Goal: Book appointment/travel/reservation

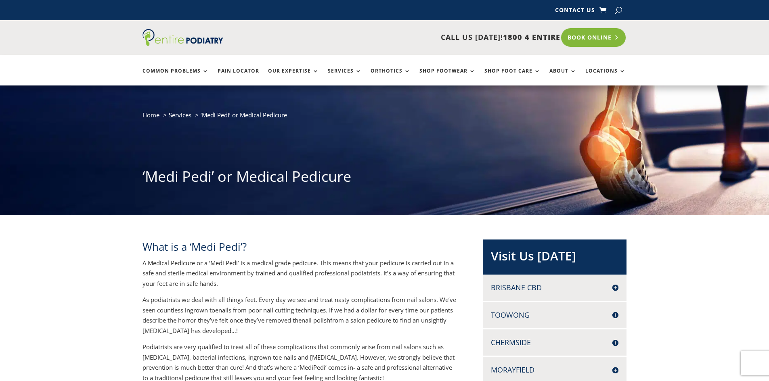
click at [594, 40] on link "Book Online" at bounding box center [593, 37] width 65 height 19
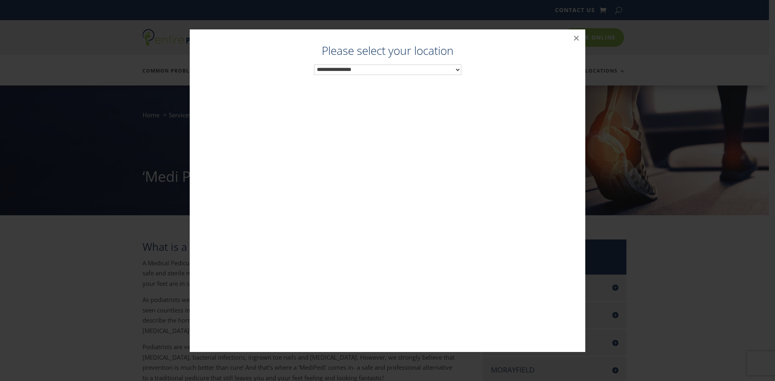
click at [456, 67] on select "**********" at bounding box center [387, 70] width 147 height 10
click at [579, 40] on button "×" at bounding box center [577, 38] width 18 height 18
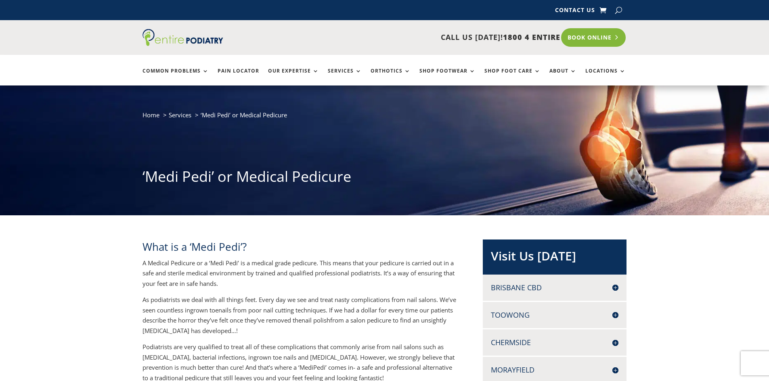
click at [595, 42] on link "Book Online" at bounding box center [593, 37] width 65 height 19
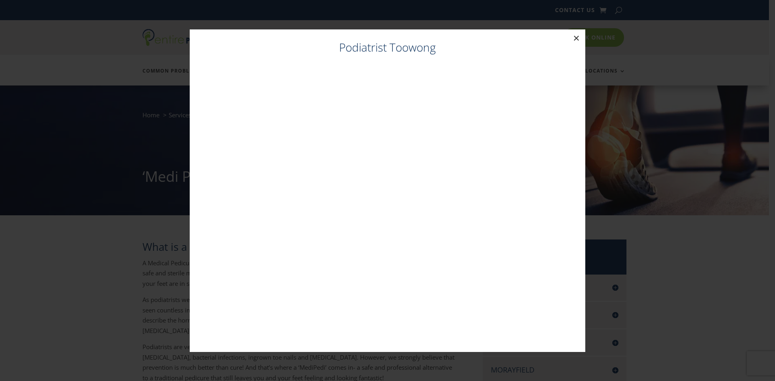
click at [578, 39] on button "×" at bounding box center [577, 38] width 18 height 18
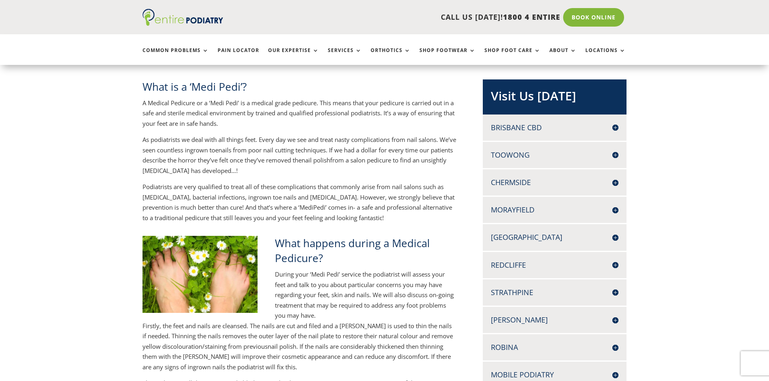
scroll to position [161, 0]
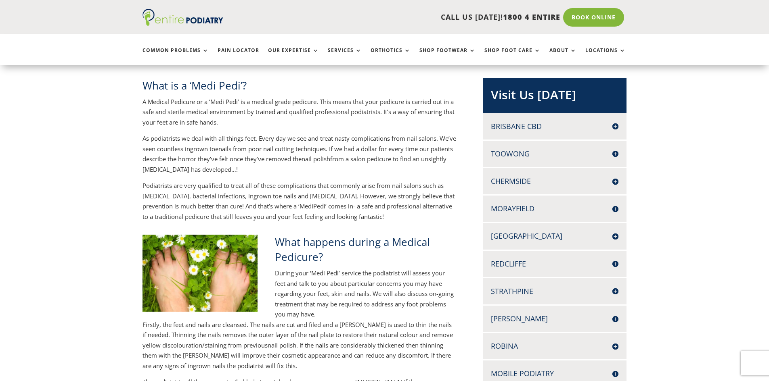
click at [614, 318] on h4 "[PERSON_NAME]" at bounding box center [555, 319] width 128 height 10
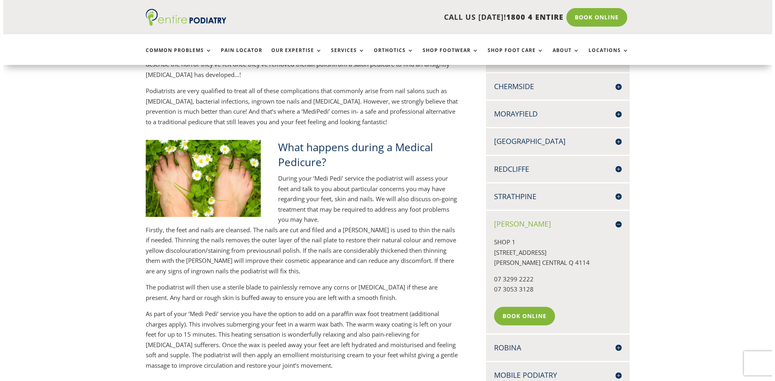
scroll to position [258, 0]
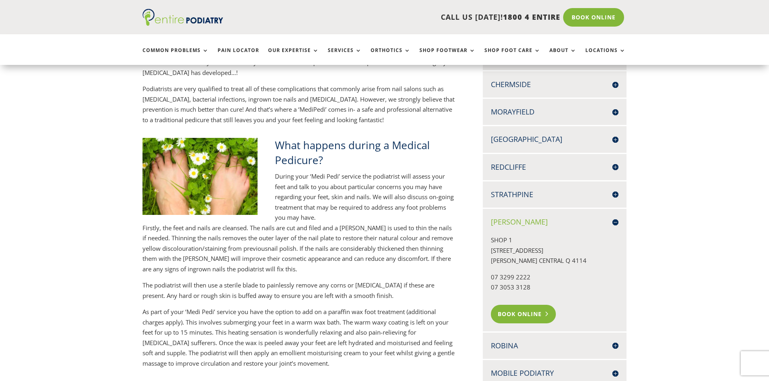
click at [527, 315] on link "Book Online" at bounding box center [523, 314] width 65 height 19
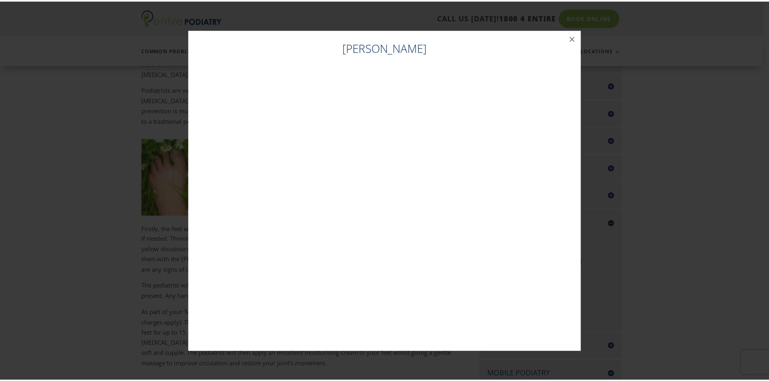
scroll to position [257, 0]
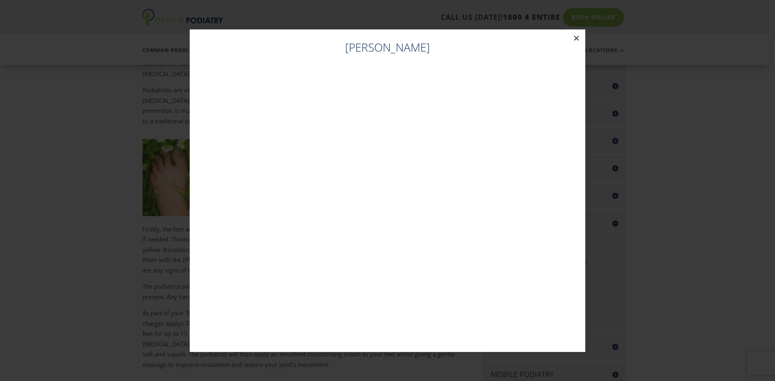
drag, startPoint x: 578, startPoint y: 37, endPoint x: 582, endPoint y: 38, distance: 4.1
click at [578, 37] on button "×" at bounding box center [577, 38] width 18 height 18
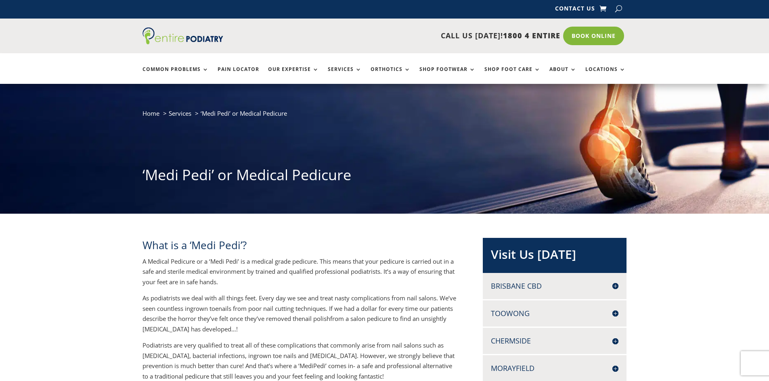
scroll to position [0, 0]
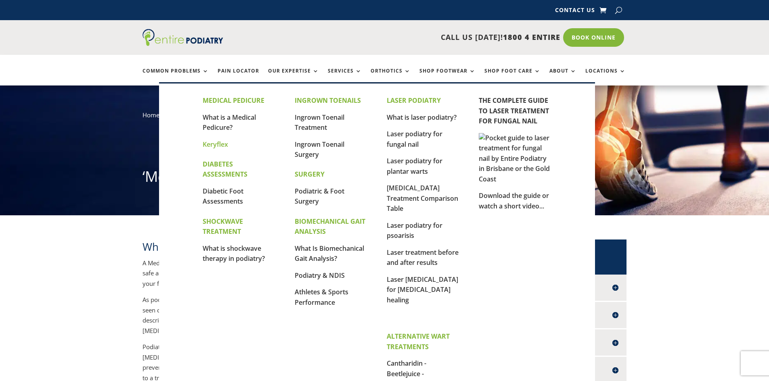
click at [217, 141] on link "Keryflex" at bounding box center [215, 144] width 25 height 9
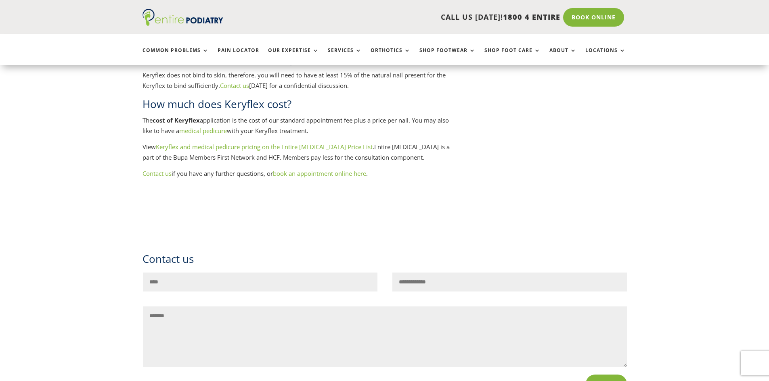
scroll to position [1744, 0]
click at [350, 177] on link "book an appointment online here" at bounding box center [319, 175] width 93 height 8
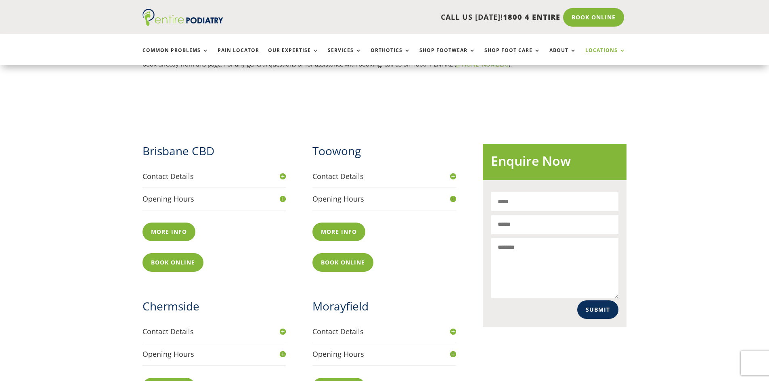
scroll to position [291, 0]
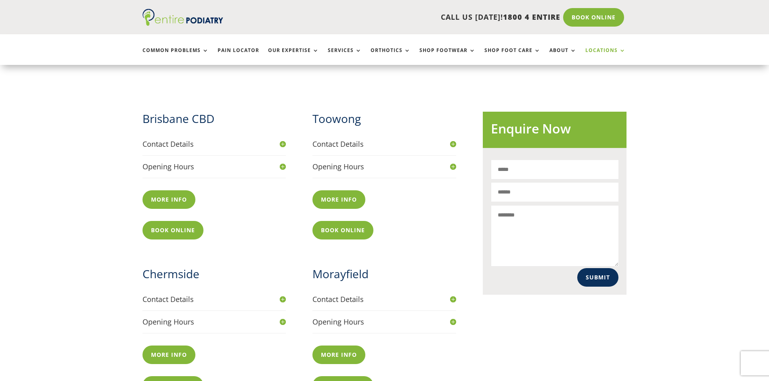
click at [282, 162] on h4 "Opening Hours" at bounding box center [214, 167] width 144 height 10
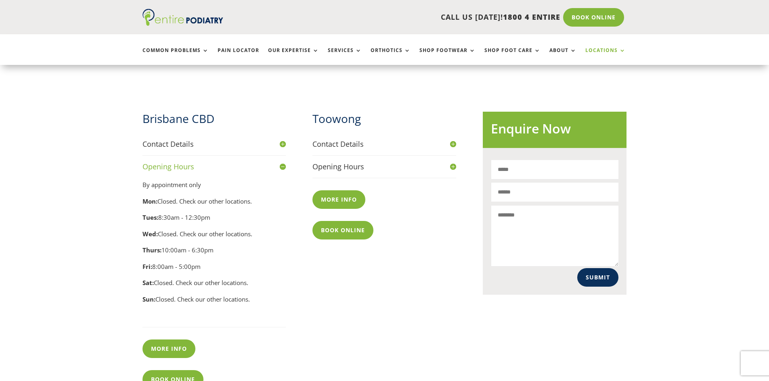
click at [450, 162] on h4 "Opening Hours" at bounding box center [384, 167] width 144 height 10
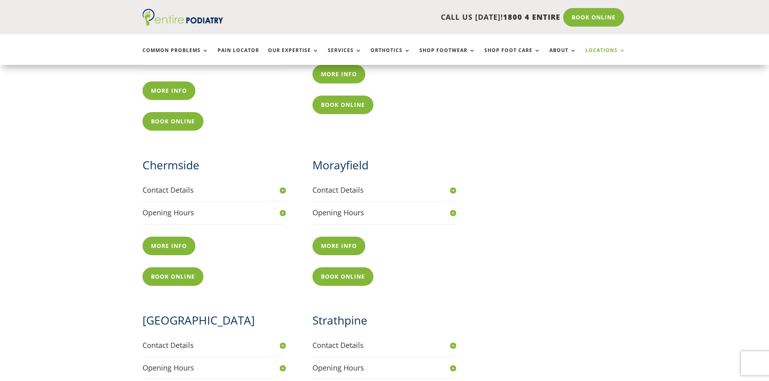
scroll to position [581, 0]
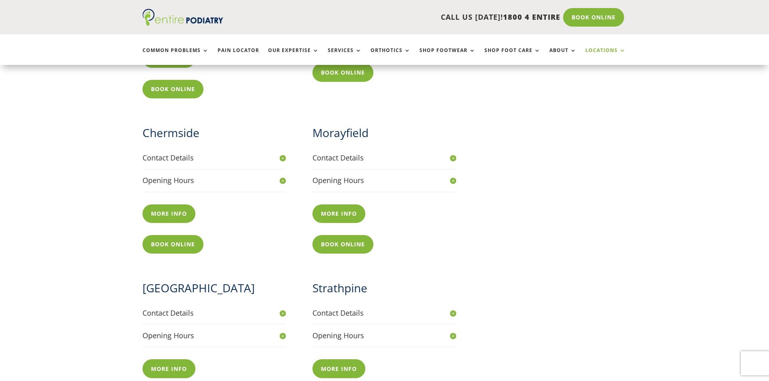
click at [282, 176] on h4 "Opening Hours" at bounding box center [214, 181] width 144 height 10
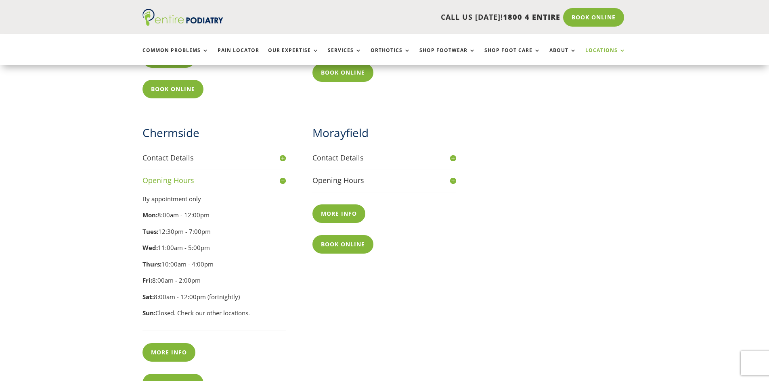
click at [453, 176] on h4 "Opening Hours" at bounding box center [384, 181] width 144 height 10
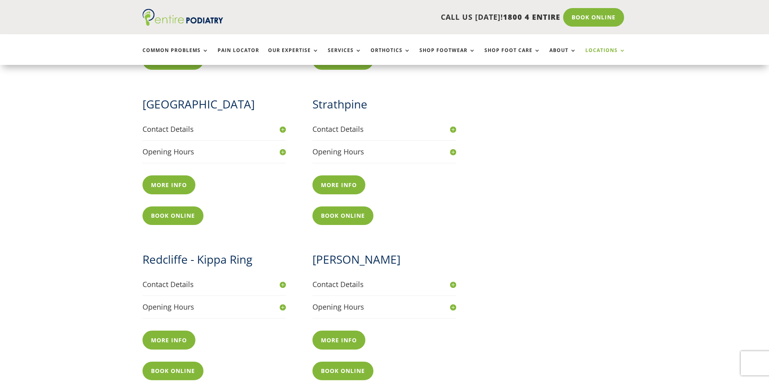
scroll to position [969, 0]
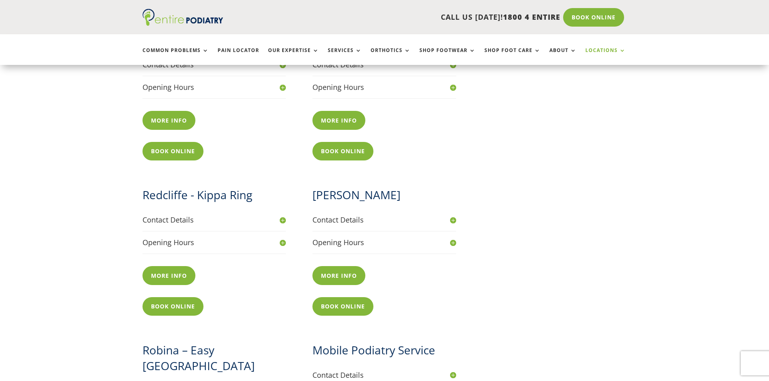
click at [453, 238] on h4 "Opening Hours" at bounding box center [384, 243] width 144 height 10
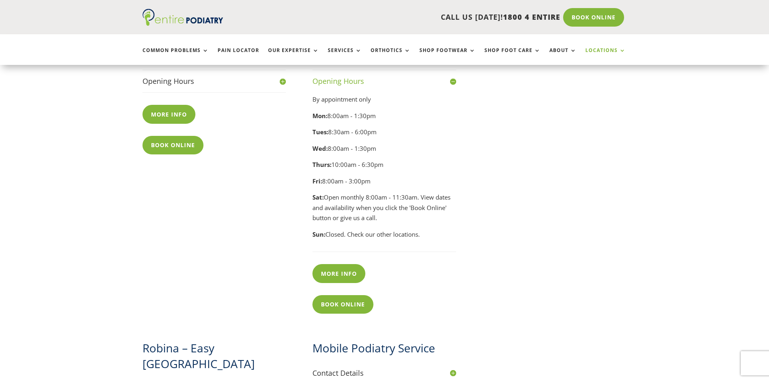
scroll to position [1259, 0]
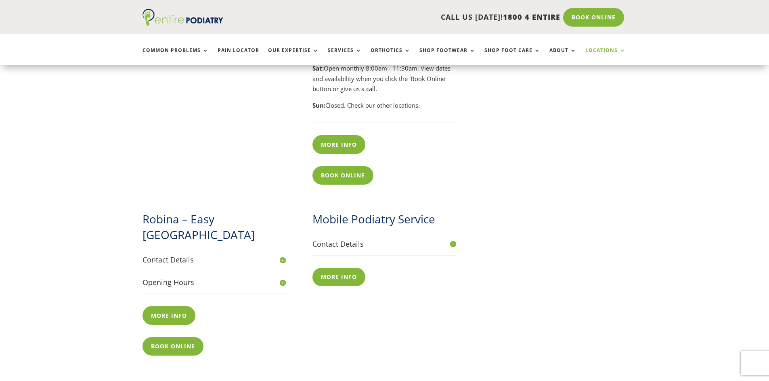
click at [283, 278] on h4 "Opening Hours" at bounding box center [214, 283] width 144 height 10
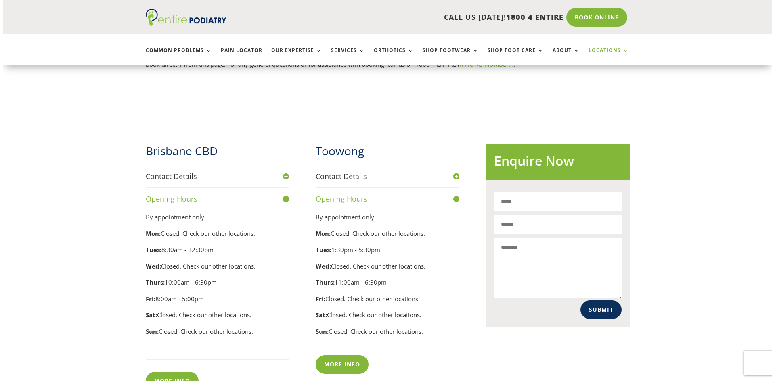
scroll to position [323, 0]
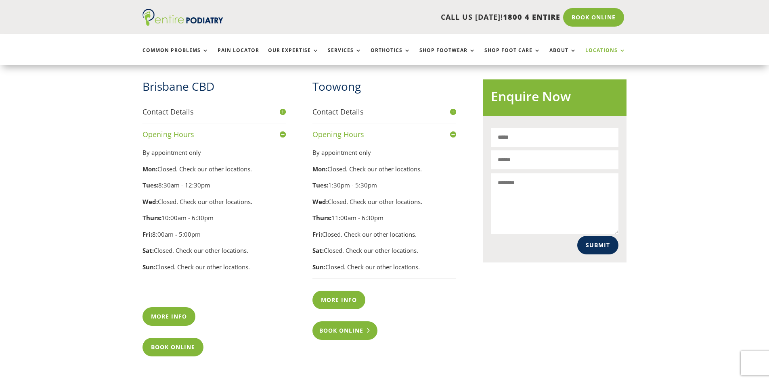
click at [356, 323] on link "Book Online" at bounding box center [344, 331] width 65 height 19
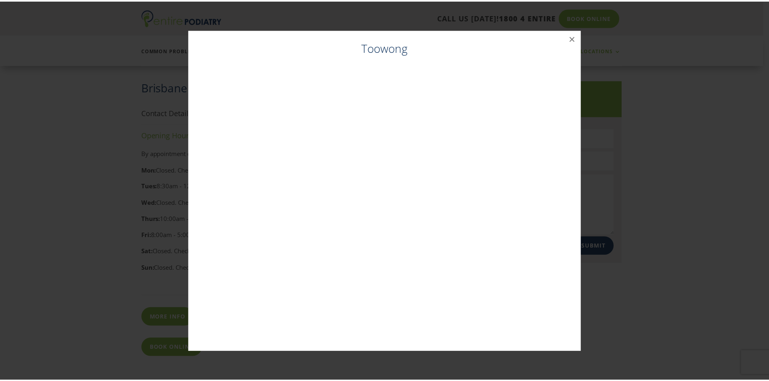
scroll to position [322, 0]
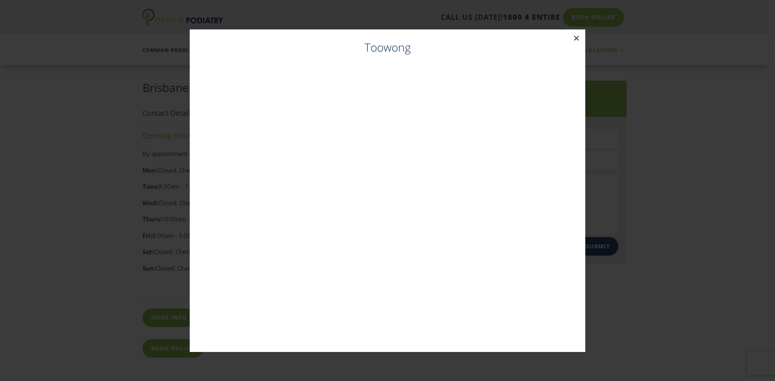
click at [574, 37] on button "×" at bounding box center [577, 38] width 18 height 18
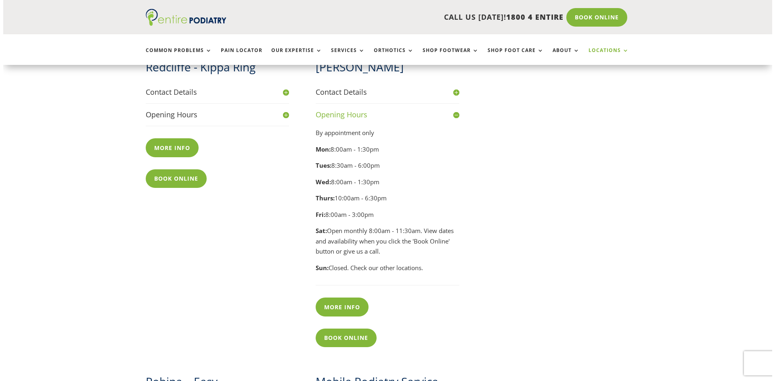
scroll to position [1098, 0]
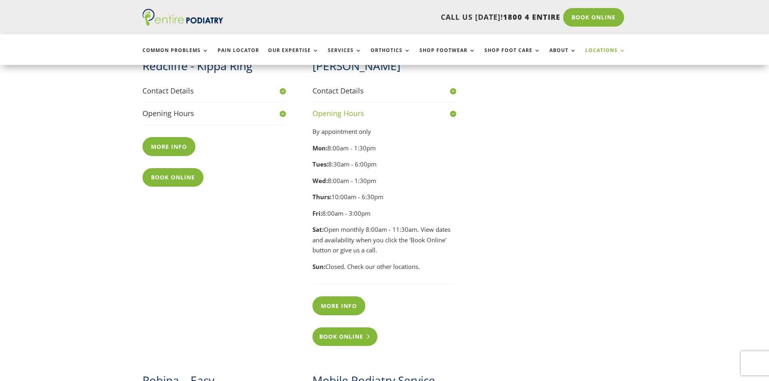
click at [359, 328] on link "Book Online" at bounding box center [344, 337] width 65 height 19
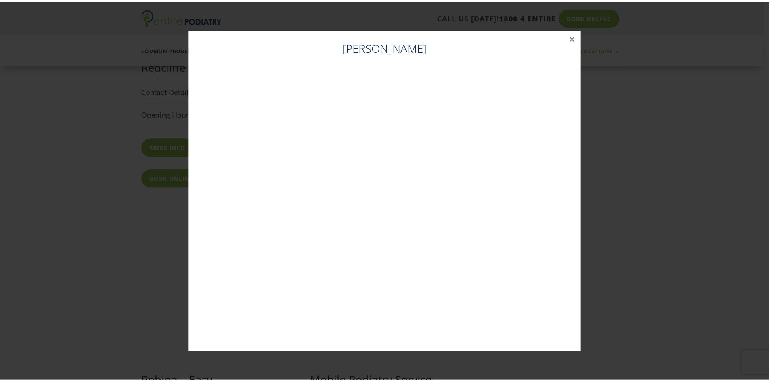
scroll to position [1097, 0]
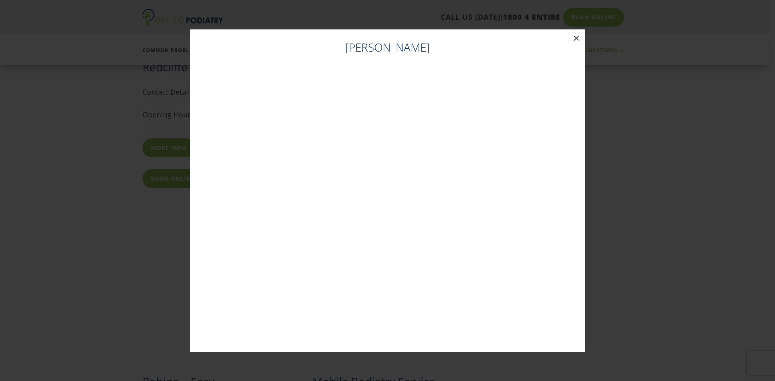
click at [579, 38] on button "×" at bounding box center [577, 38] width 18 height 18
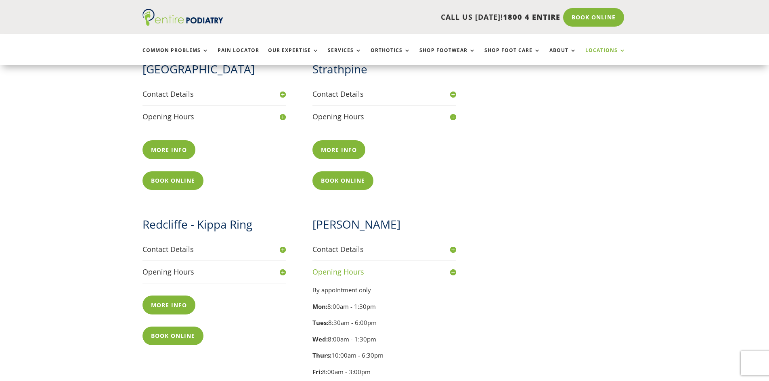
scroll to position [935, 0]
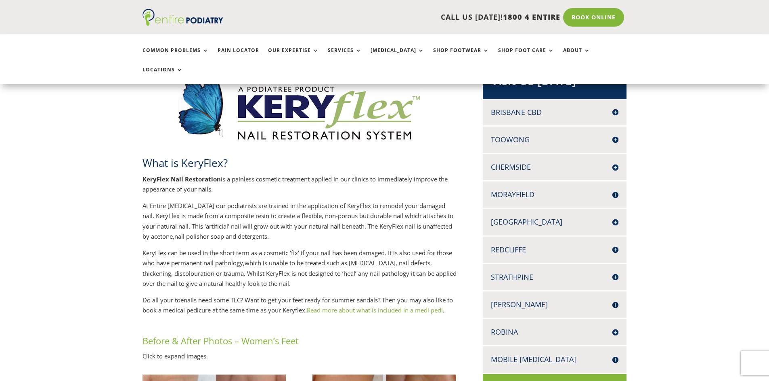
scroll to position [194, 0]
